Goal: Entertainment & Leisure: Consume media (video, audio)

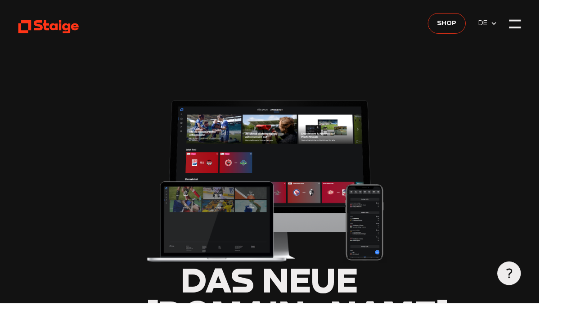
type input "0.8"
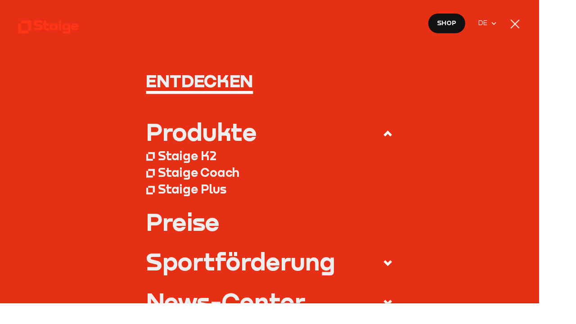
type input "0.8"
